Goal: Task Accomplishment & Management: Manage account settings

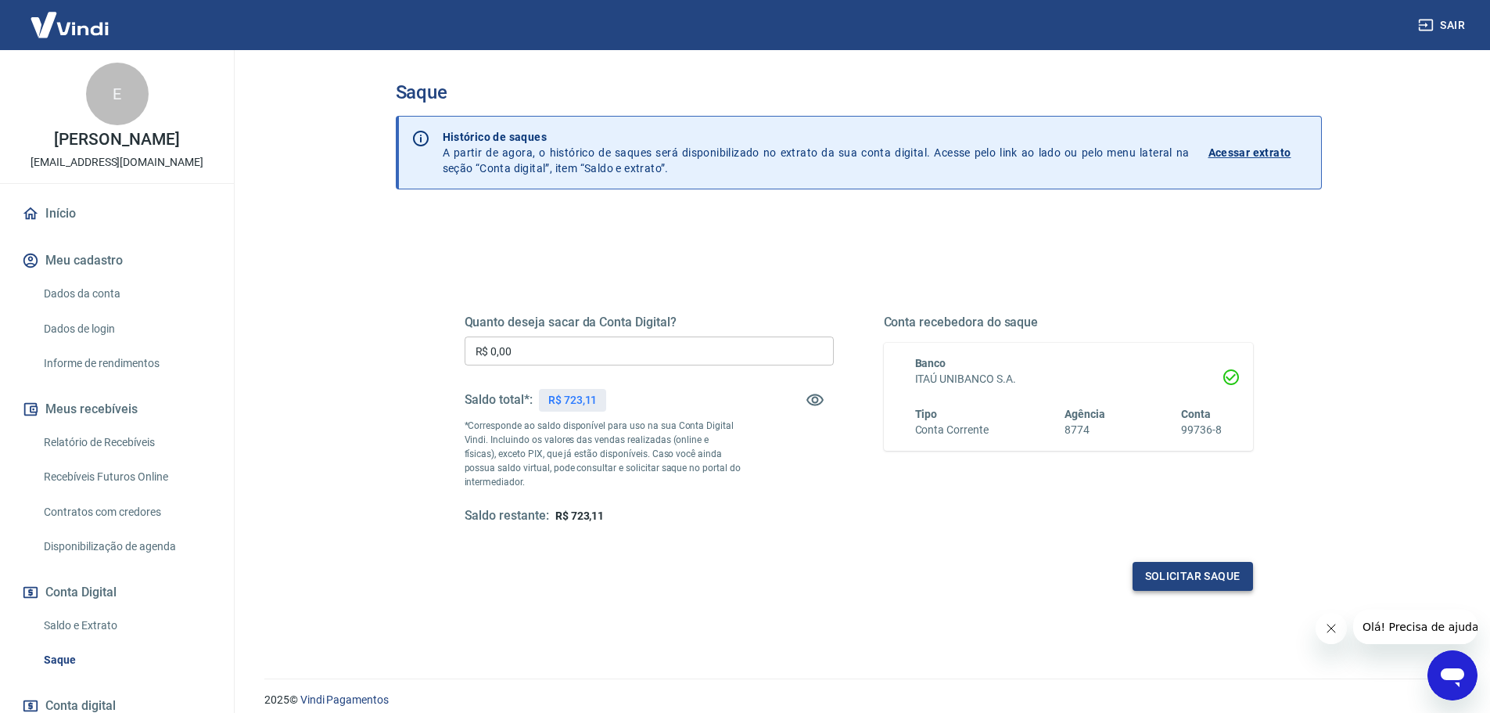
click at [1181, 570] on button "Solicitar saque" at bounding box center [1193, 576] width 120 height 29
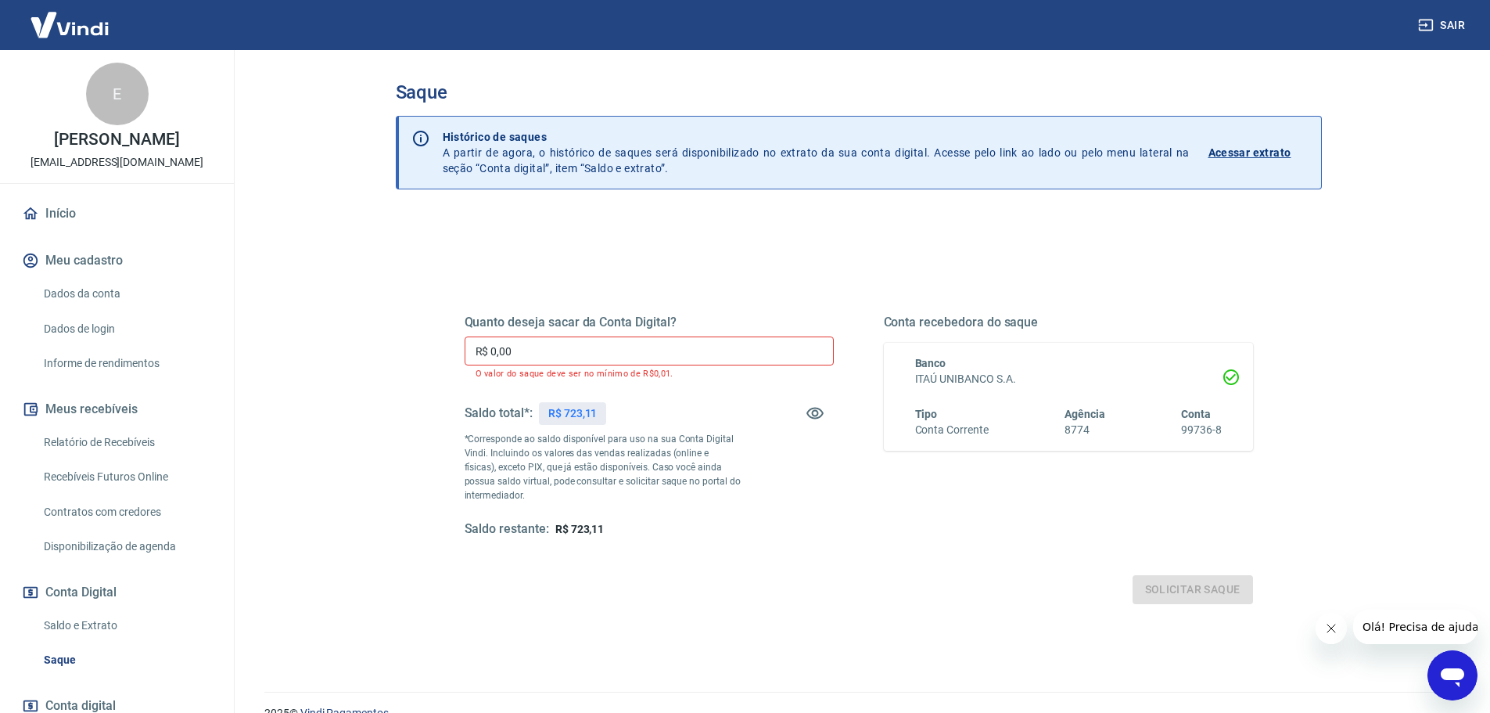
click at [548, 349] on input "R$ 0,00" at bounding box center [649, 350] width 369 height 29
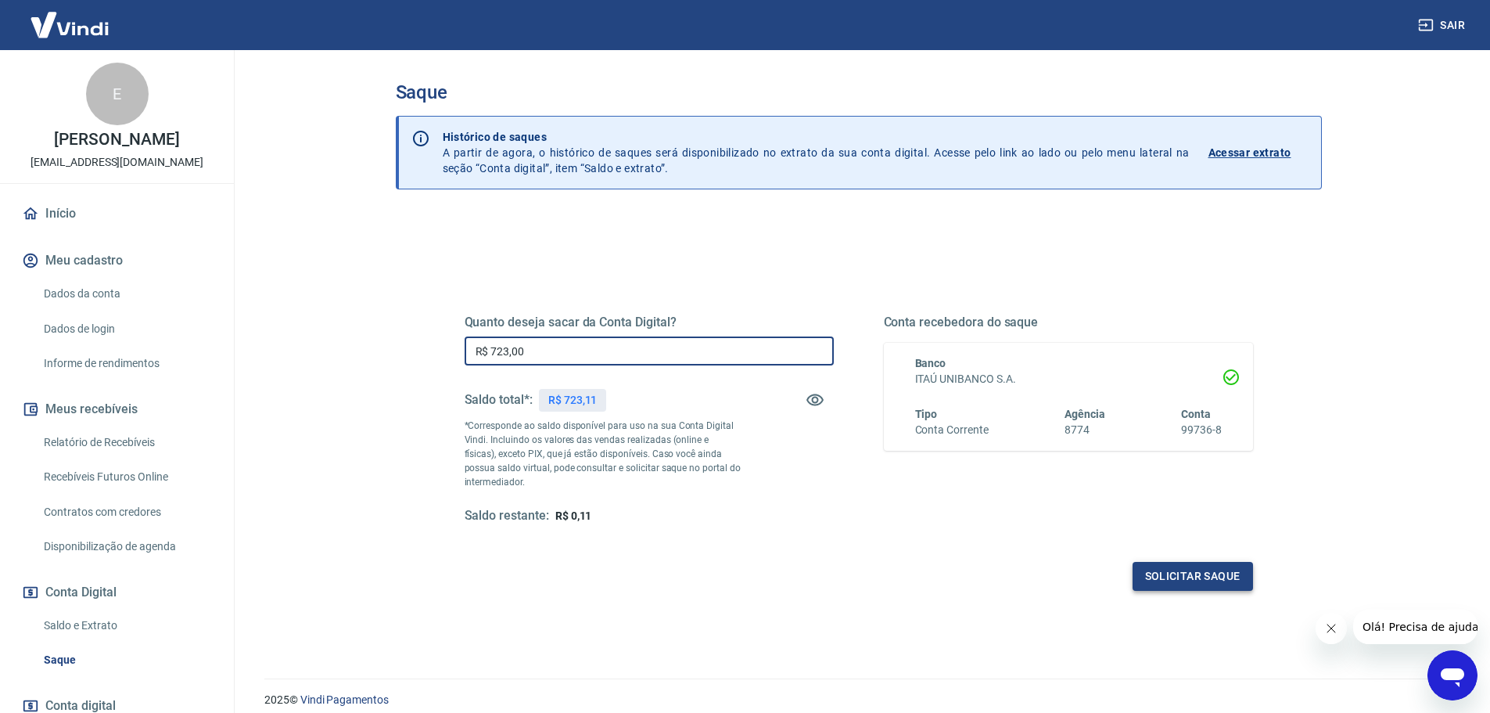
type input "R$ 723,00"
click at [1190, 576] on button "Solicitar saque" at bounding box center [1193, 576] width 120 height 29
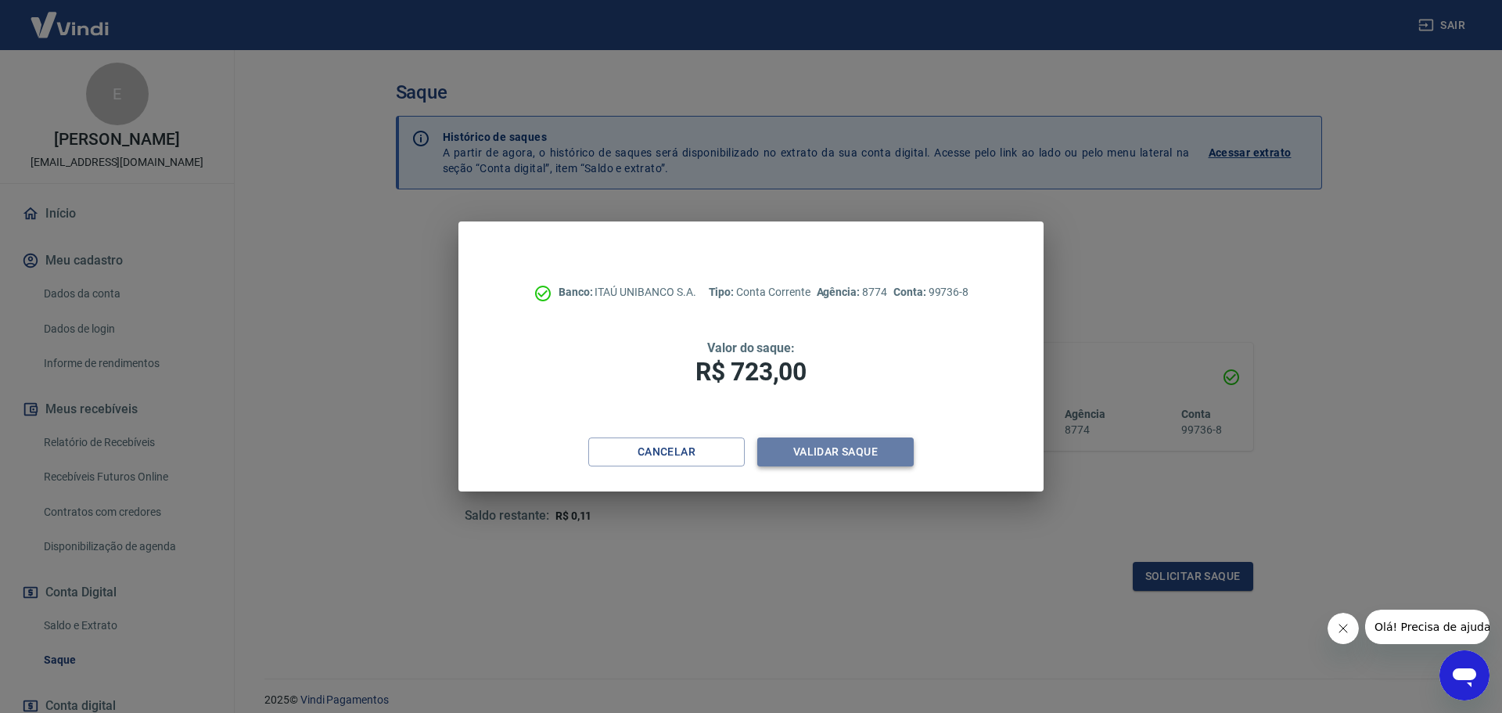
click at [809, 450] on button "Validar saque" at bounding box center [835, 451] width 156 height 29
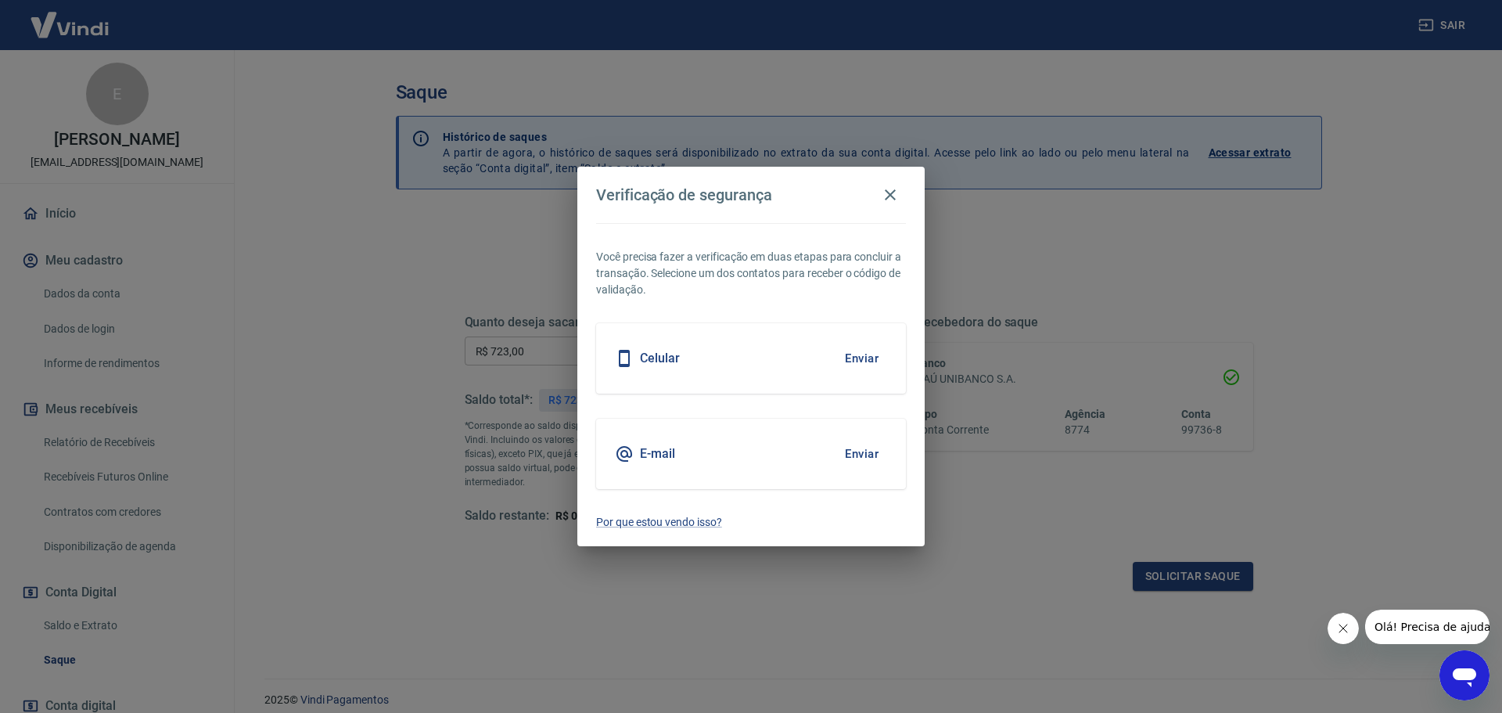
click at [731, 448] on div "E-mail Enviar" at bounding box center [751, 454] width 310 height 70
click at [868, 455] on button "Enviar" at bounding box center [861, 453] width 51 height 33
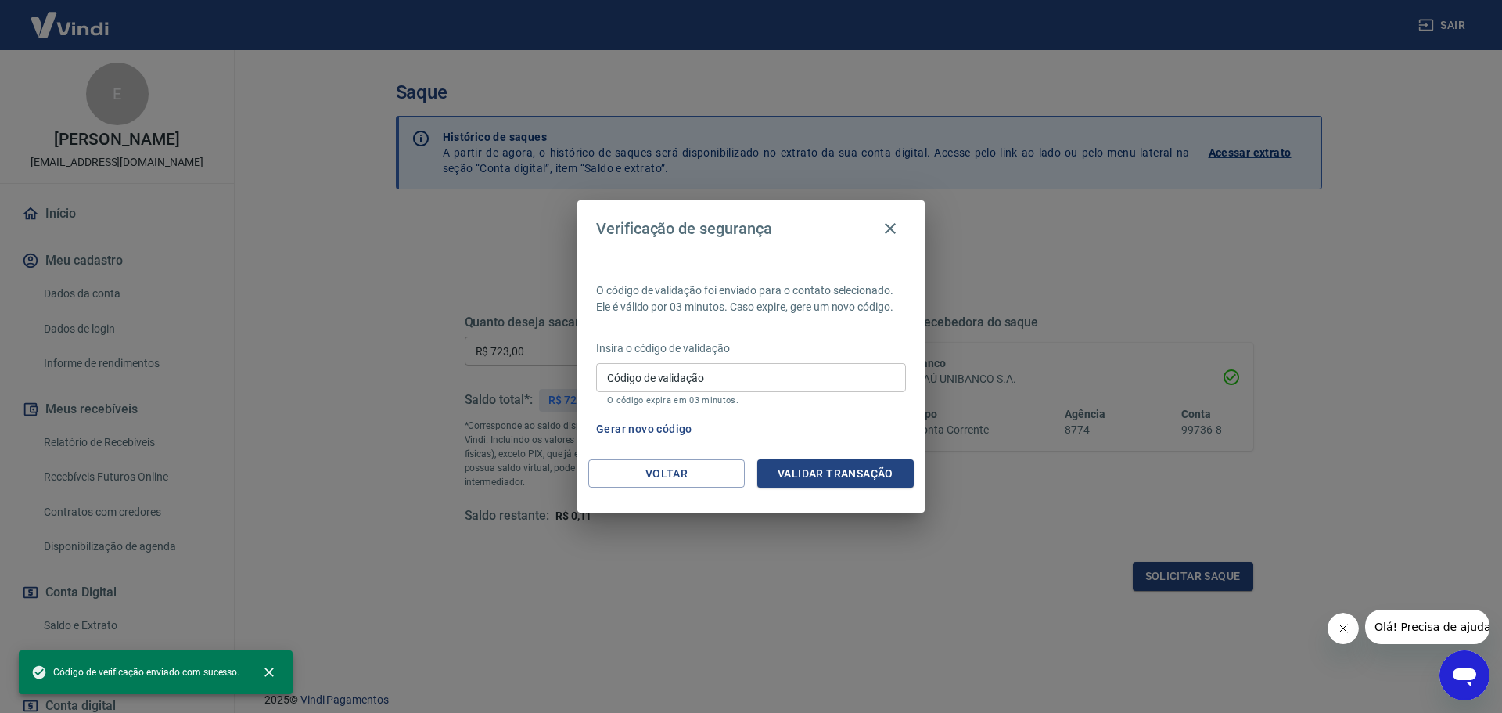
click at [727, 368] on input "Código de validação" at bounding box center [751, 377] width 310 height 29
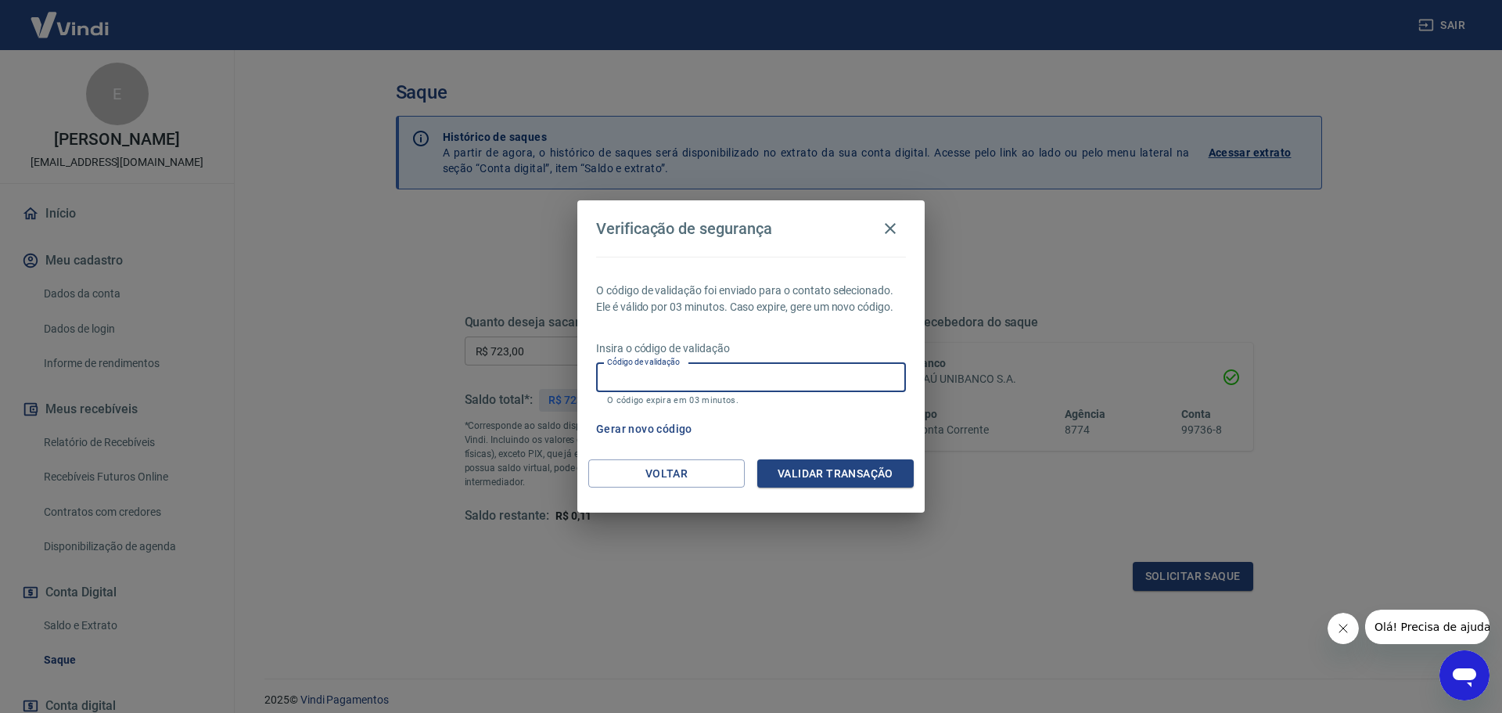
paste input "446172"
type input "446172"
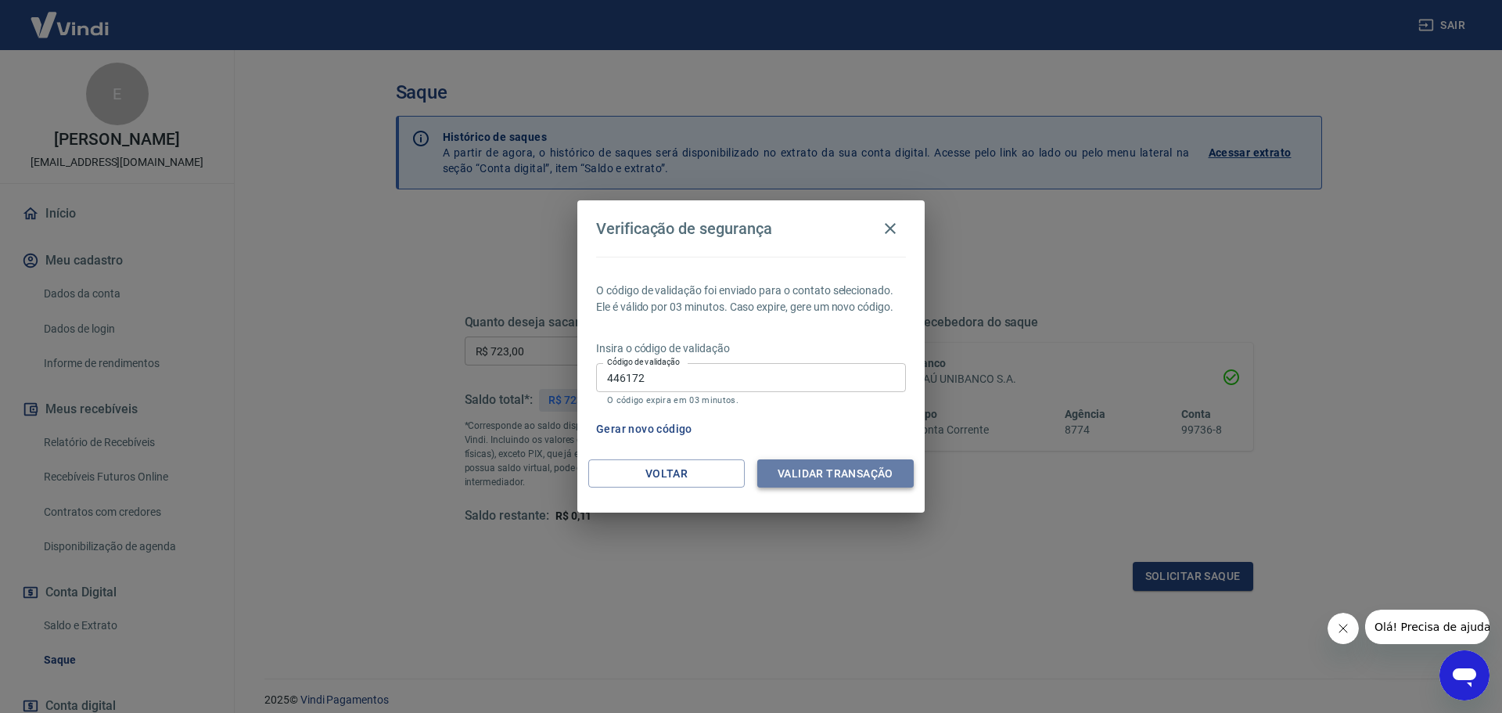
click at [821, 469] on button "Validar transação" at bounding box center [835, 473] width 156 height 29
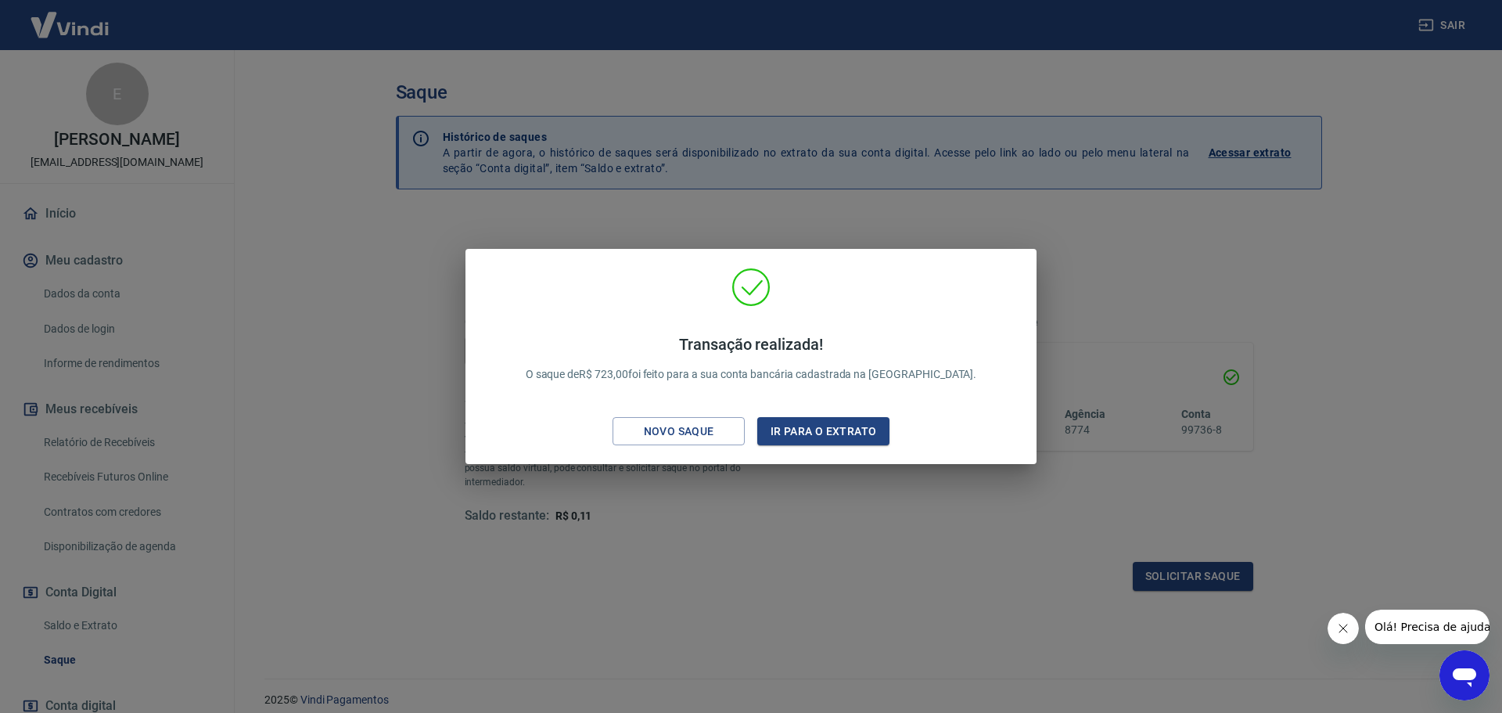
click at [904, 164] on div "Transação realizada! O saque de R$ 723,00 foi feito para a sua conta bancária c…" at bounding box center [751, 356] width 1502 height 713
